Goal: Task Accomplishment & Management: Manage account settings

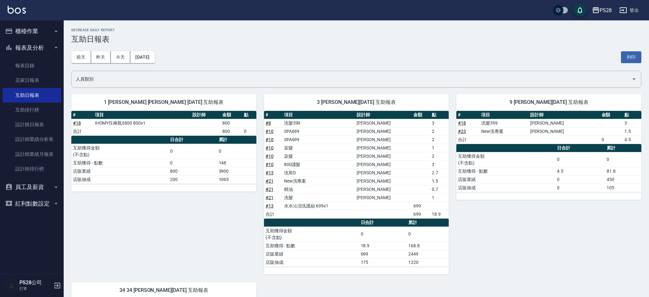
click at [35, 30] on button "櫃檯作業" at bounding box center [32, 31] width 59 height 17
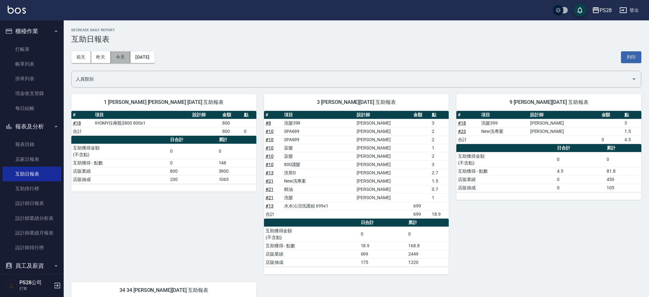
click at [116, 56] on button "今天" at bounding box center [121, 57] width 20 height 12
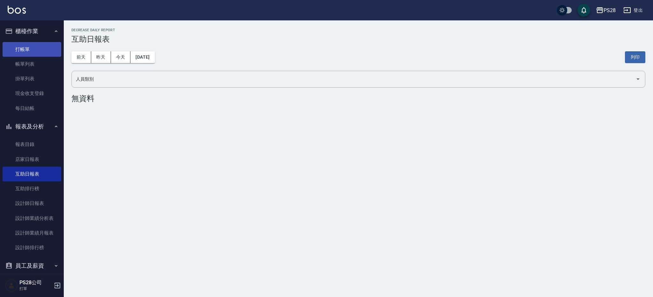
click at [37, 47] on link "打帳單" at bounding box center [32, 49] width 59 height 15
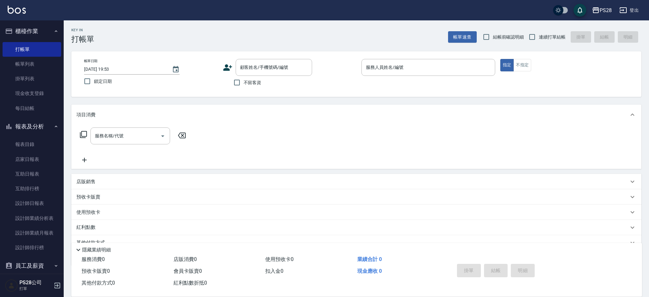
drag, startPoint x: 247, startPoint y: 83, endPoint x: 252, endPoint y: 83, distance: 5.1
click at [247, 83] on span "不留客資" at bounding box center [253, 82] width 18 height 7
click at [244, 83] on input "不留客資" at bounding box center [236, 82] width 13 height 13
checkbox input "true"
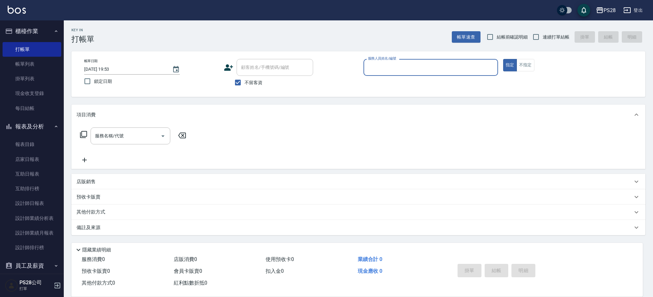
click at [551, 34] on span "連續打單結帳" at bounding box center [555, 37] width 27 height 7
click at [542, 34] on input "連續打單結帳" at bounding box center [535, 36] width 13 height 13
checkbox input "true"
click at [440, 67] on input "服務人員姓名/編號" at bounding box center [430, 67] width 129 height 11
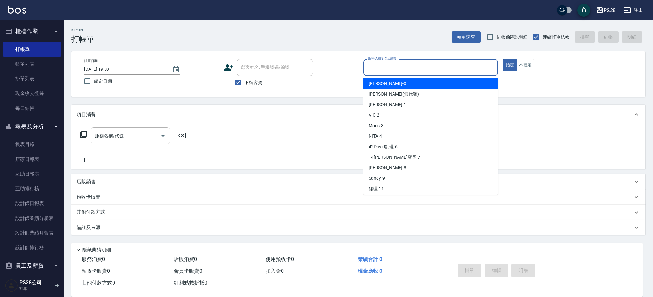
type input "ㄅ"
type input "1"
type button "true"
type input "[PERSON_NAME]-1"
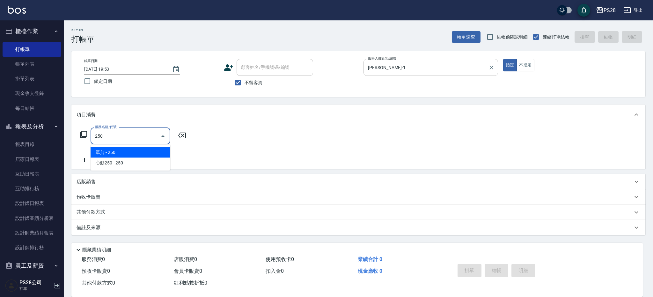
type input "單剪(250)"
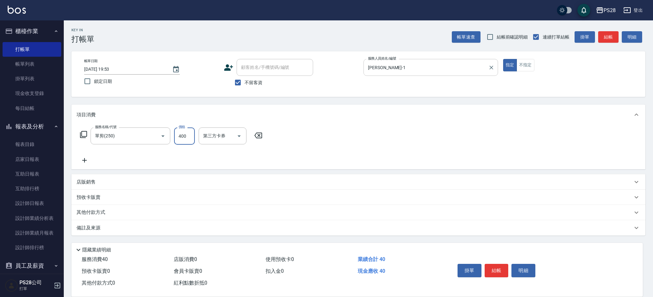
type input "400"
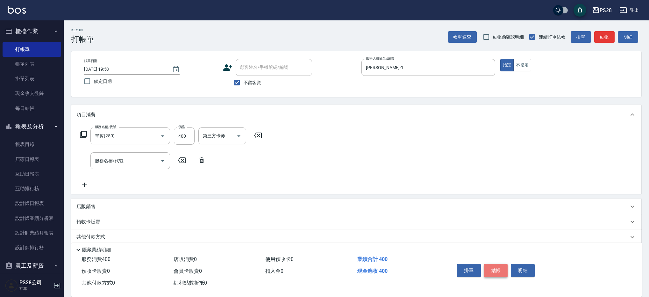
click at [493, 265] on button "結帳" at bounding box center [496, 270] width 24 height 13
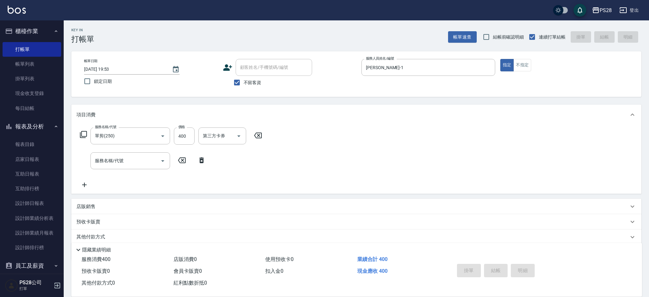
type input "[DATE] 19:54"
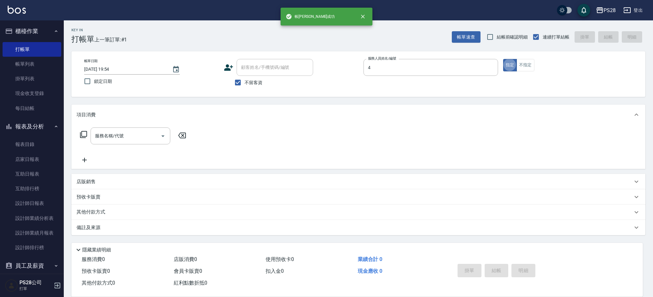
type input "NITA-4"
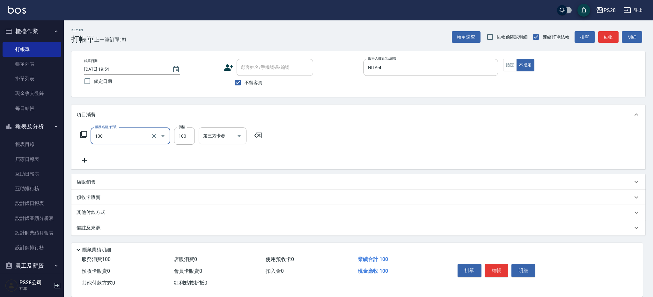
type input "洗髮(100)"
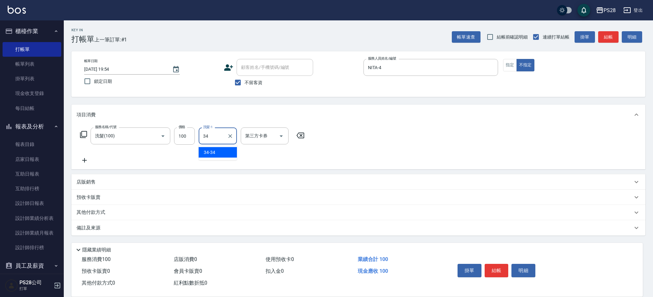
type input "34-34"
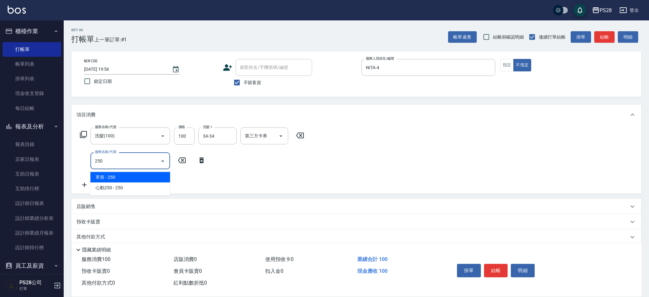
type input "單剪(250)"
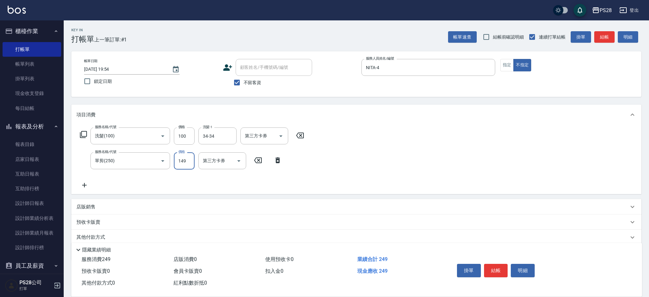
type input "149"
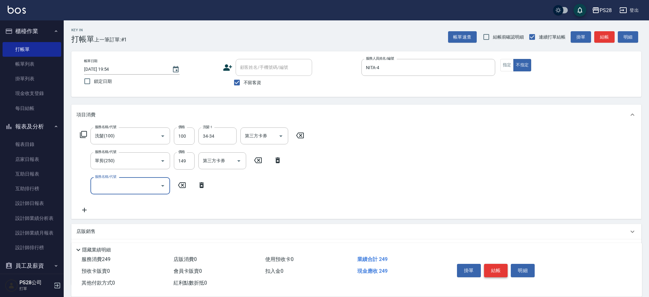
click at [498, 270] on button "結帳" at bounding box center [496, 270] width 24 height 13
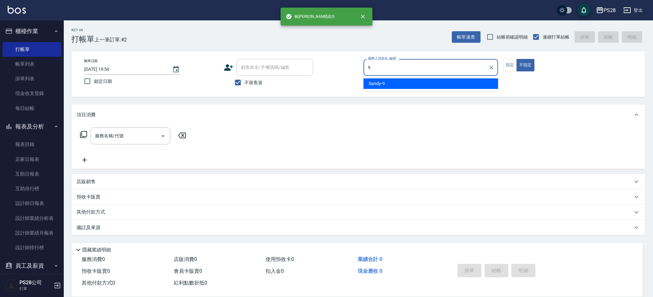
type input "Sandy-9"
type button "false"
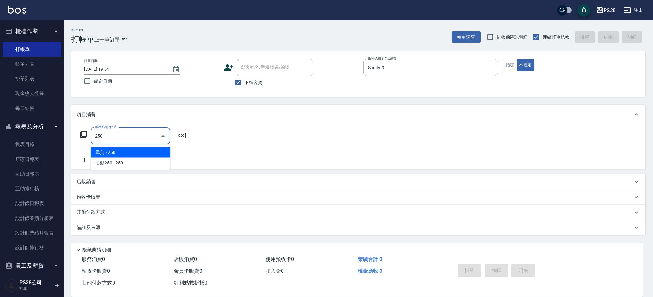
type input "單剪(250)"
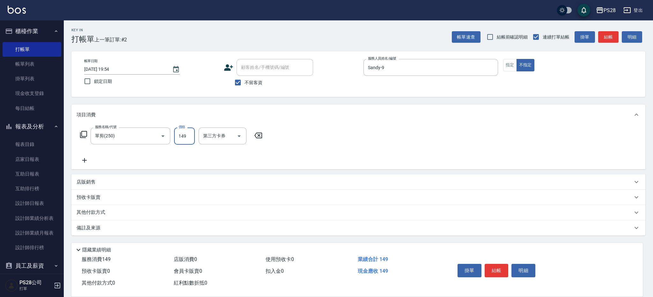
type input "149"
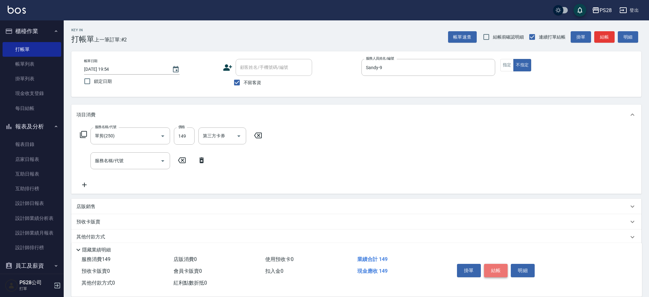
click at [499, 270] on button "結帳" at bounding box center [496, 270] width 24 height 13
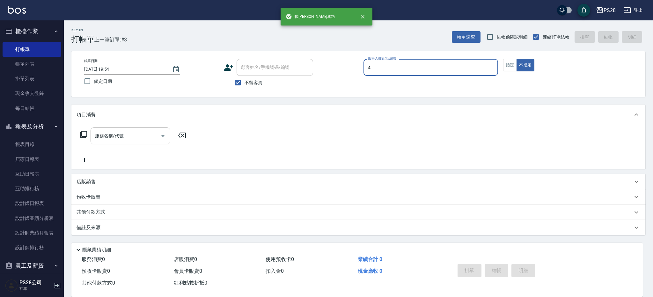
type input "NITA-4"
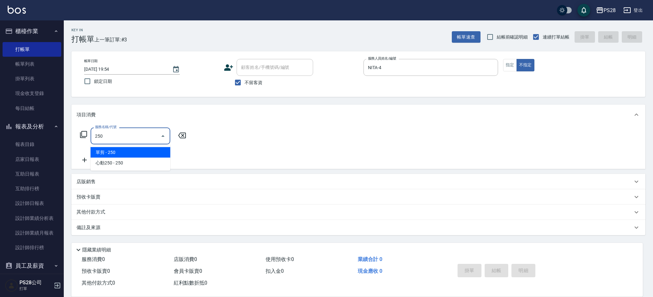
type input "單剪(250)"
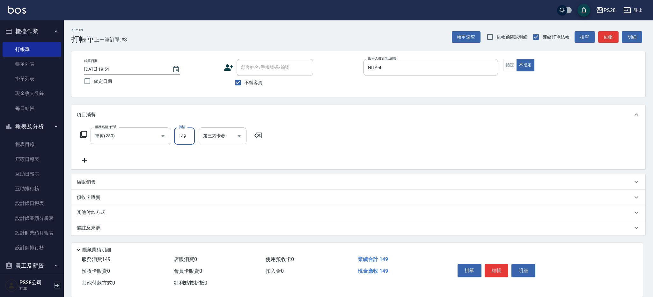
type input "149"
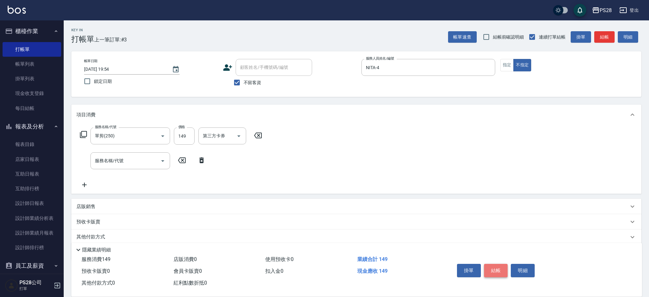
click at [492, 264] on button "結帳" at bounding box center [496, 270] width 24 height 13
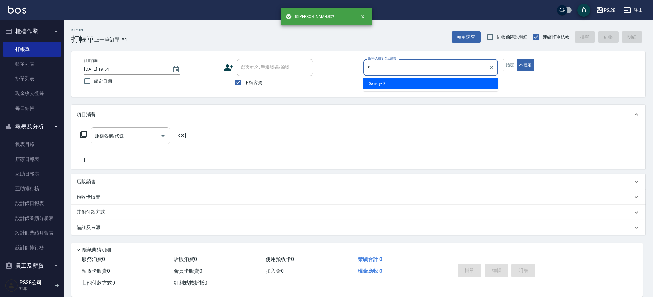
type input "Sandy-9"
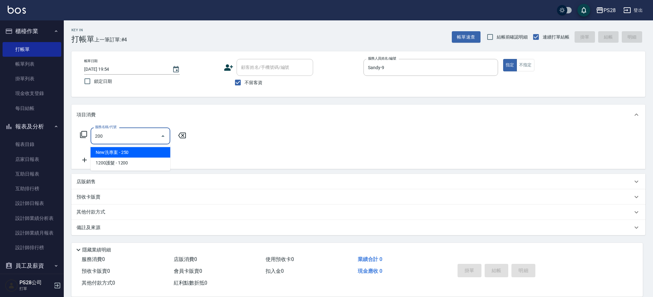
type input "New洗專案(200)"
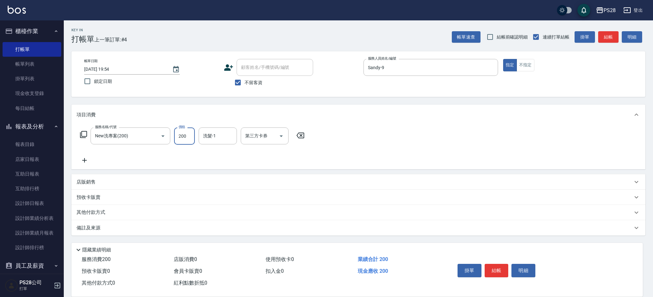
type input "200"
type input "34-34"
drag, startPoint x: 228, startPoint y: 133, endPoint x: 205, endPoint y: 135, distance: 23.8
click at [228, 133] on icon "Clear" at bounding box center [230, 136] width 6 height 6
click at [205, 135] on input "洗髮-1" at bounding box center [217, 135] width 33 height 11
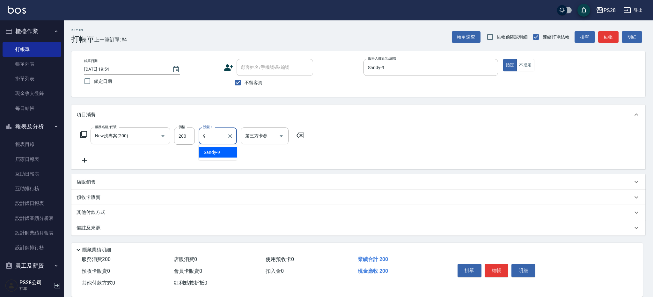
type input "Sandy-9"
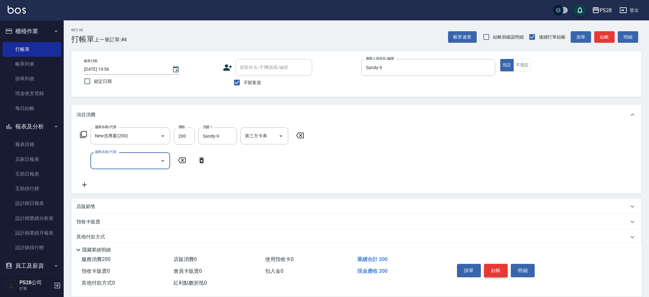
click at [492, 265] on button "結帳" at bounding box center [496, 270] width 24 height 13
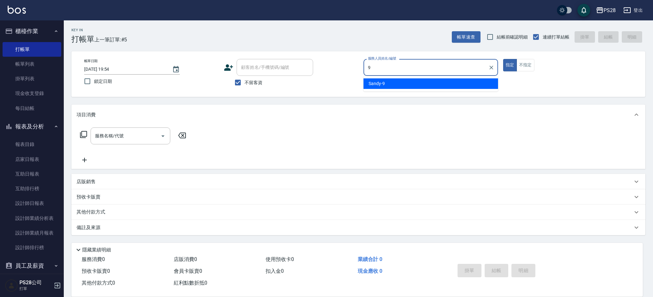
type input "Sandy-9"
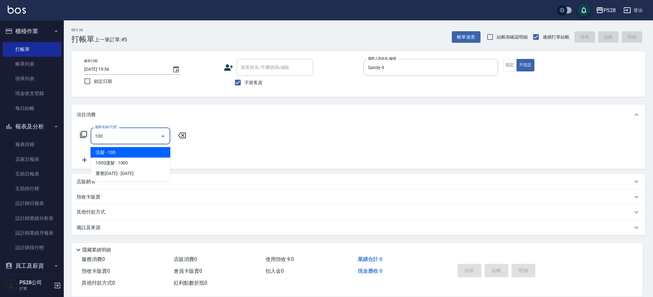
type input "洗髮(100)"
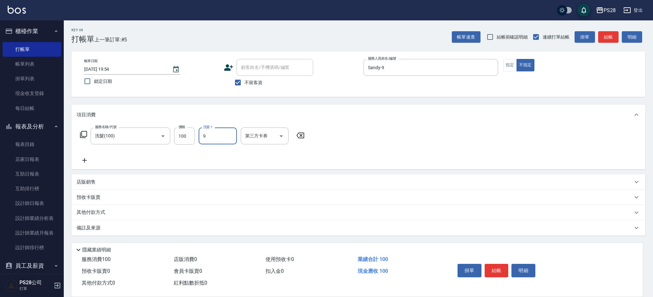
type input "Sandy-9"
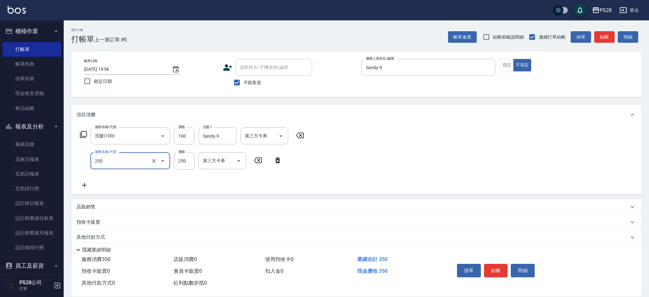
type input "單剪(250)"
type input "149"
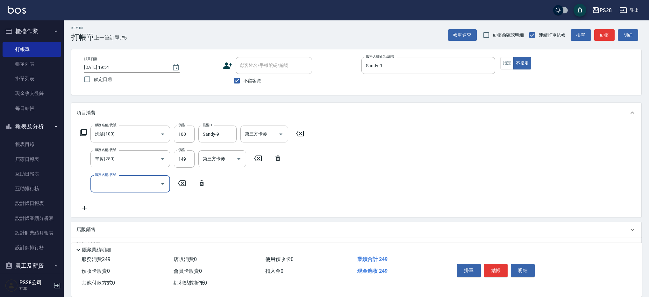
scroll to position [0, 0]
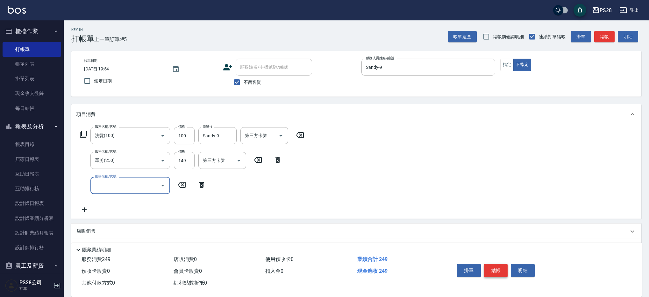
click at [492, 269] on button "結帳" at bounding box center [496, 270] width 24 height 13
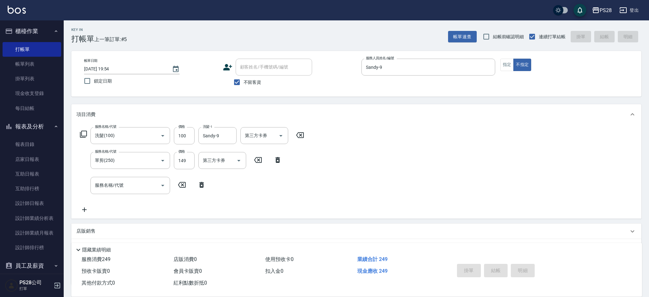
type input "[DATE] 19:55"
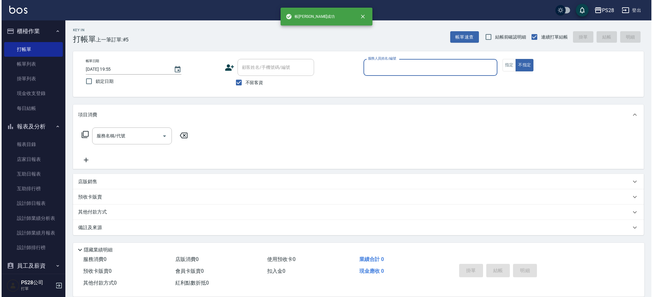
scroll to position [0, 0]
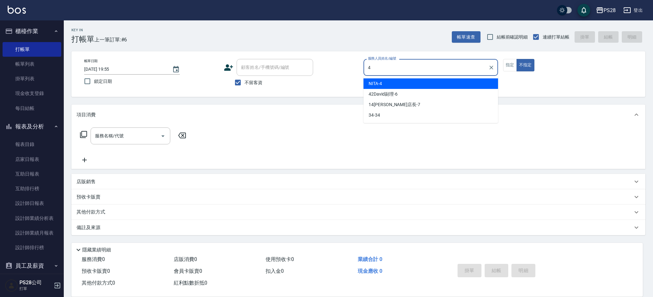
type input "NITA-4"
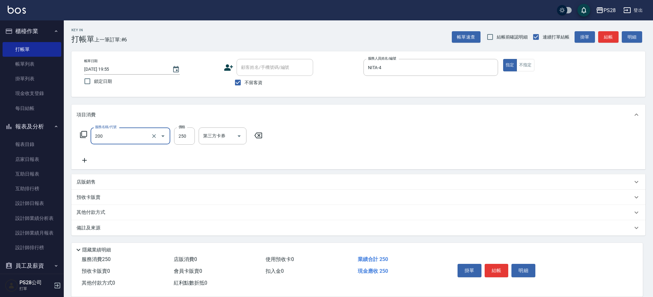
type input "New洗專案(200)"
type input "200"
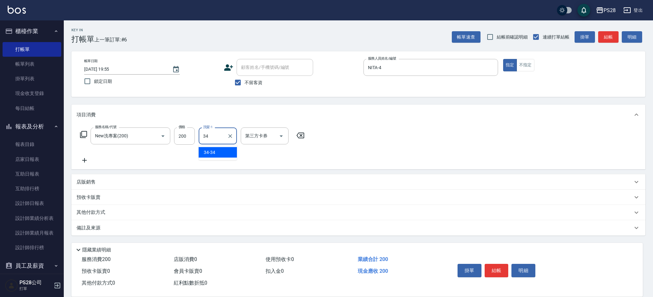
type input "34-34"
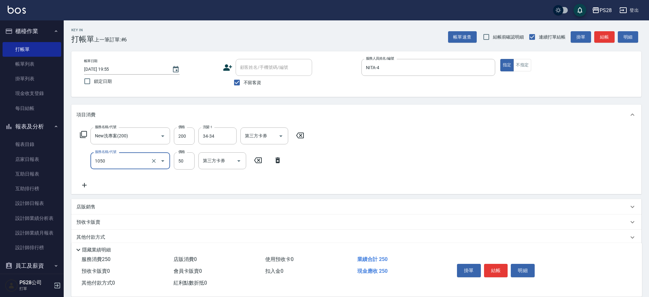
type input "精油(1050)"
type input "34-34"
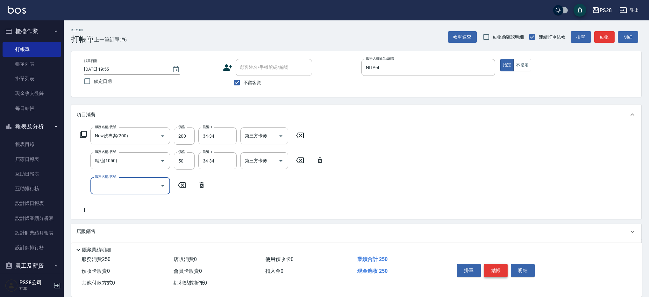
click at [494, 269] on button "結帳" at bounding box center [496, 270] width 24 height 13
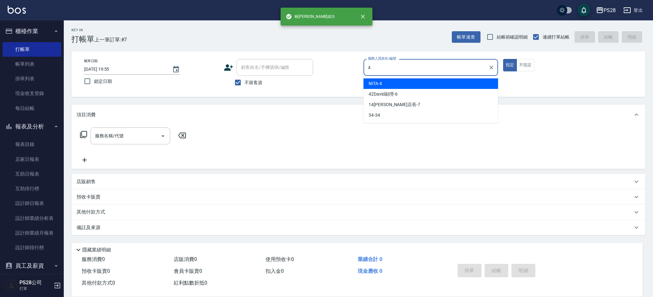
type input "NITA-4"
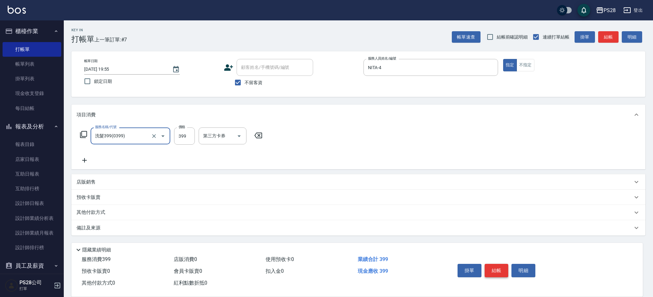
type input "洗髮399(0399)"
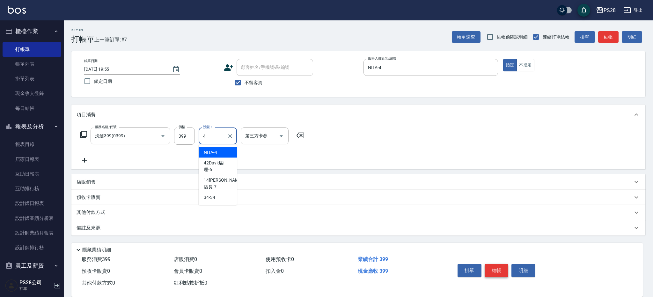
type input "NITA-4"
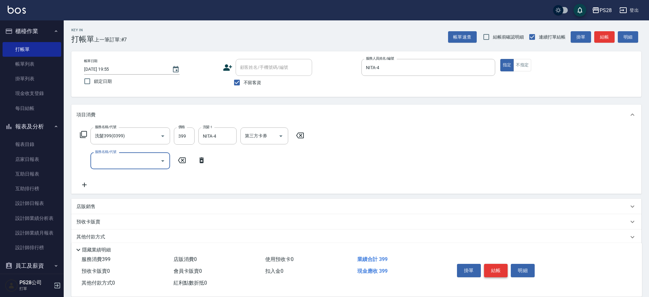
click at [497, 271] on button "結帳" at bounding box center [496, 270] width 24 height 13
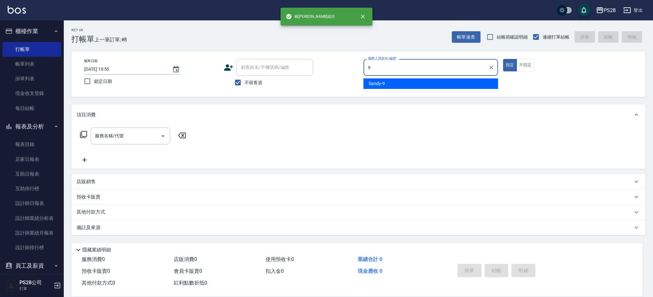
type input "Sandy-9"
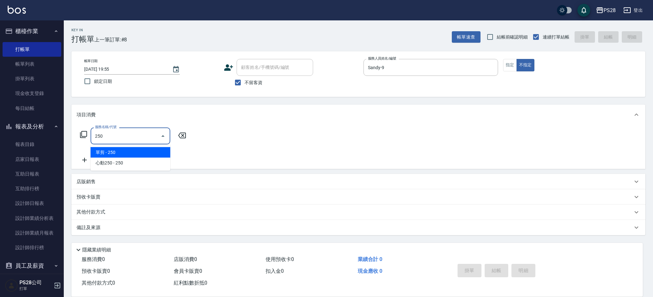
type input "單剪(250)"
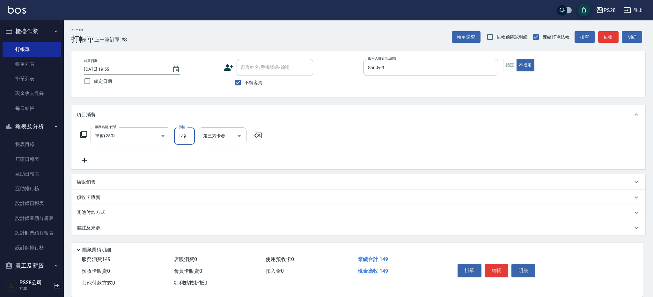
type input "149"
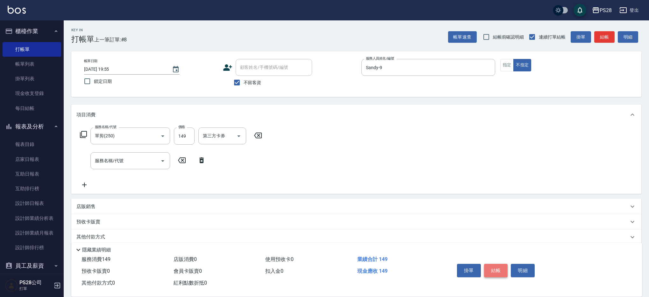
click at [499, 268] on button "結帳" at bounding box center [496, 270] width 24 height 13
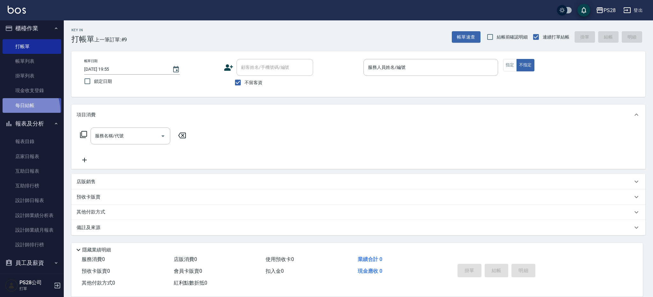
click at [14, 111] on link "每日結帳" at bounding box center [32, 105] width 59 height 15
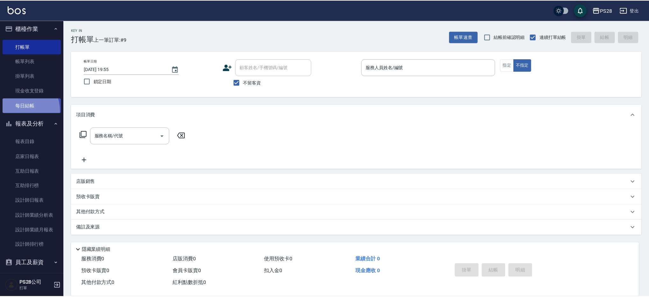
scroll to position [4, 0]
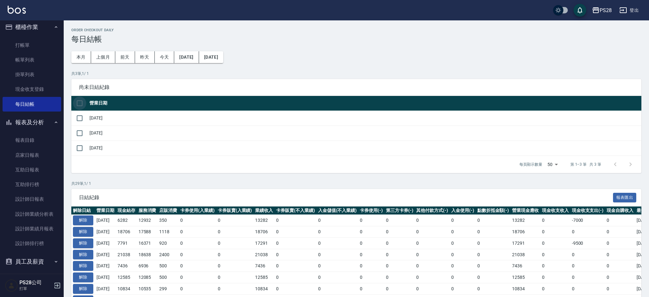
click at [83, 102] on input "checkbox" at bounding box center [79, 103] width 13 height 13
checkbox input "true"
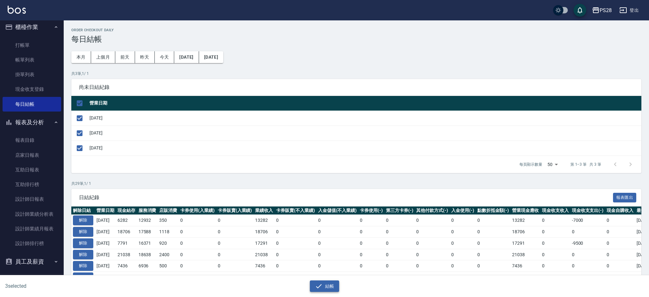
drag, startPoint x: 323, startPoint y: 292, endPoint x: 322, endPoint y: 285, distance: 7.5
click at [322, 285] on icon "button" at bounding box center [319, 286] width 8 height 8
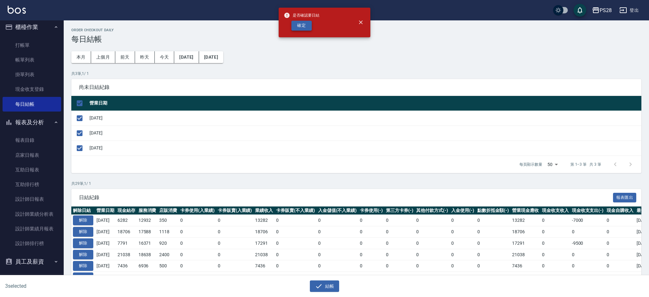
click at [294, 27] on button "確定" at bounding box center [302, 26] width 20 height 10
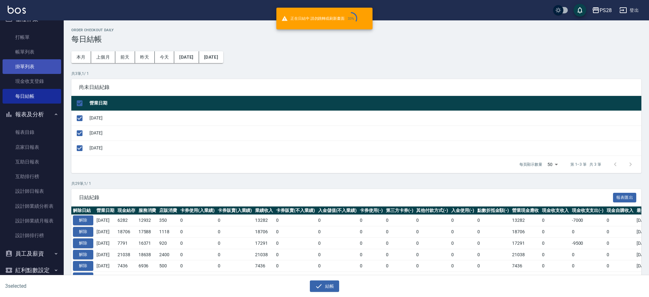
scroll to position [18, 0]
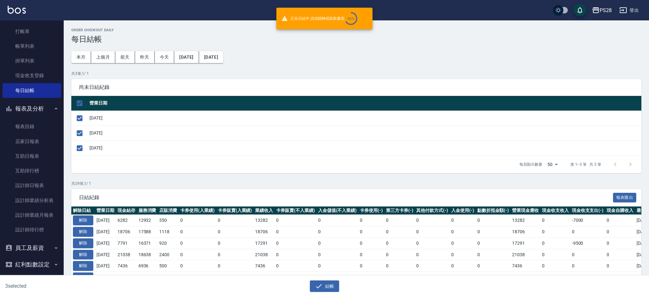
checkbox input "false"
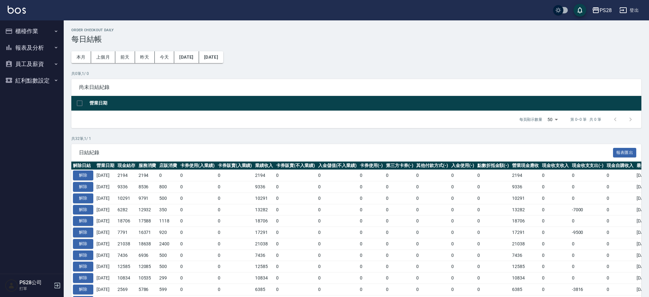
click at [36, 42] on button "報表及分析" at bounding box center [32, 48] width 59 height 17
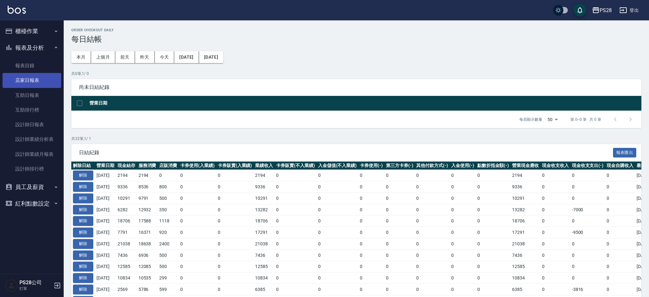
click at [44, 78] on link "店家日報表" at bounding box center [32, 80] width 59 height 15
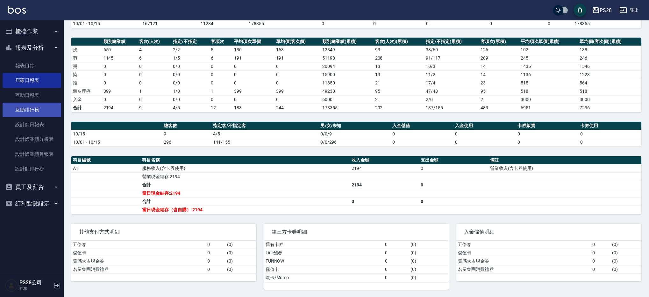
scroll to position [74, 0]
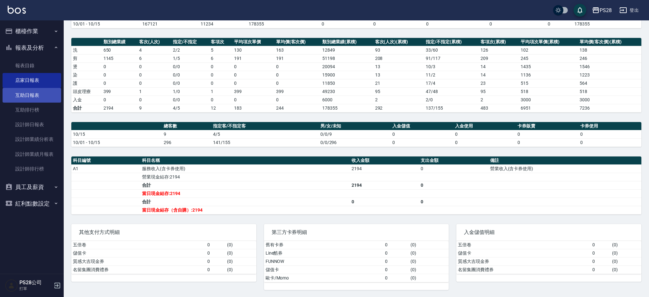
click at [39, 94] on link "互助日報表" at bounding box center [32, 95] width 59 height 15
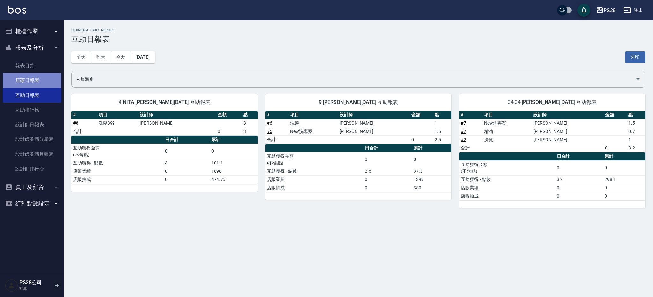
click at [21, 78] on link "店家日報表" at bounding box center [32, 80] width 59 height 15
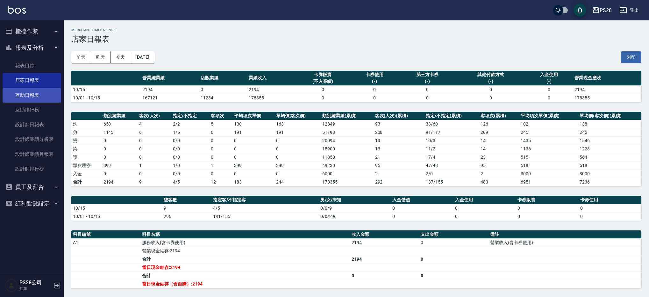
click at [14, 97] on link "互助日報表" at bounding box center [32, 95] width 59 height 15
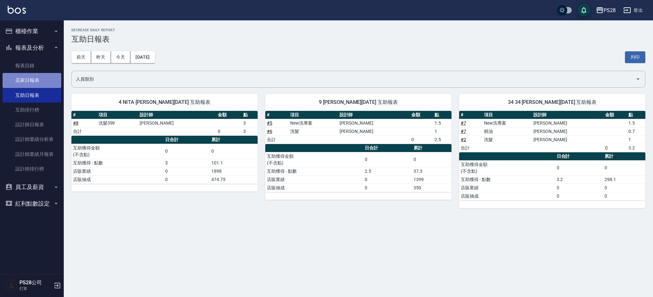
click at [40, 83] on link "店家日報表" at bounding box center [32, 80] width 59 height 15
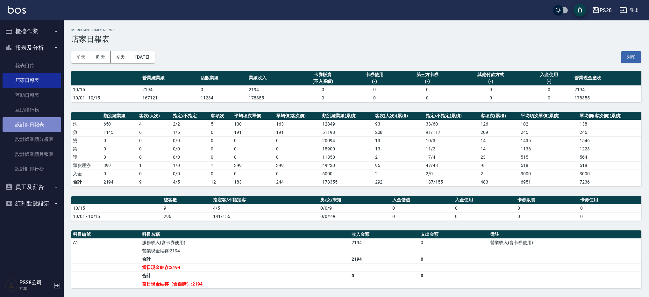
click at [13, 119] on link "設計師日報表" at bounding box center [32, 124] width 59 height 15
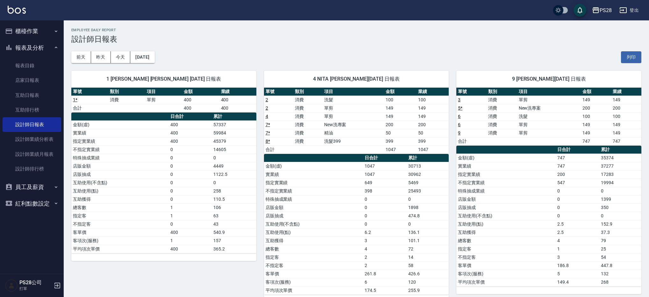
scroll to position [13, 0]
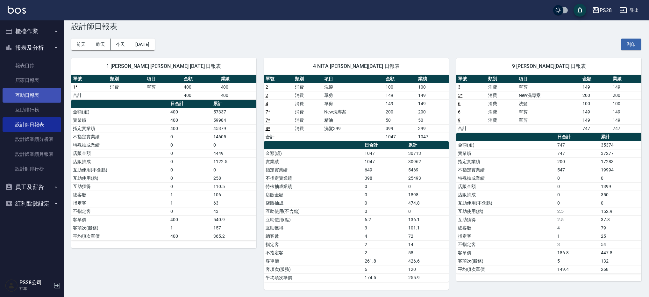
click at [48, 98] on link "互助日報表" at bounding box center [32, 95] width 59 height 15
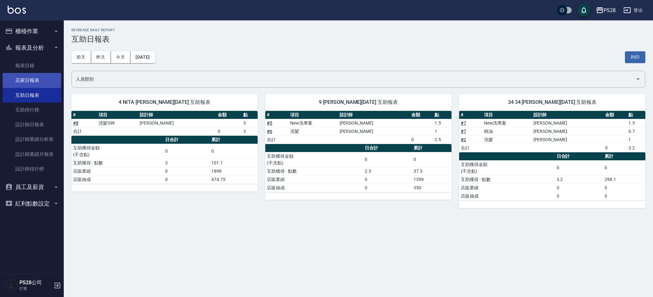
click at [21, 83] on link "店家日報表" at bounding box center [32, 80] width 59 height 15
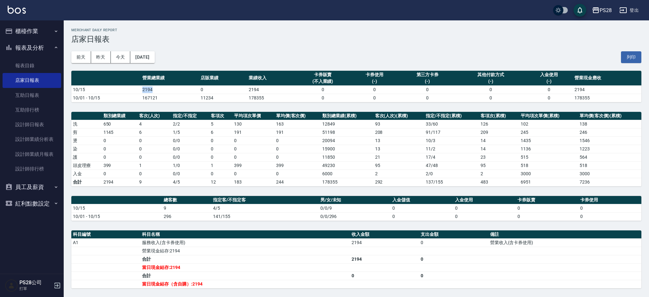
drag, startPoint x: 139, startPoint y: 90, endPoint x: 162, endPoint y: 86, distance: 23.3
click at [162, 86] on tr "10/15 2194 0 2194 0 0 0 0 0 2194" at bounding box center [356, 89] width 570 height 8
click at [19, 127] on link "設計師日報表" at bounding box center [32, 124] width 59 height 15
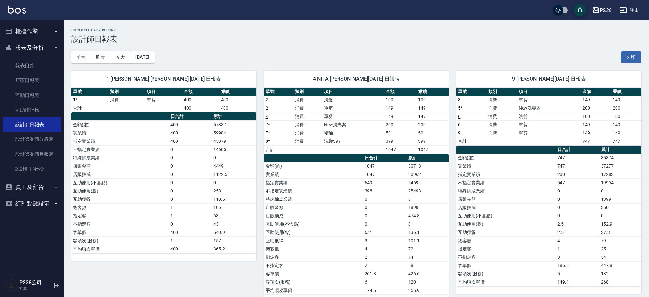
click at [630, 7] on button "登出" at bounding box center [629, 10] width 25 height 12
